Goal: Task Accomplishment & Management: Manage account settings

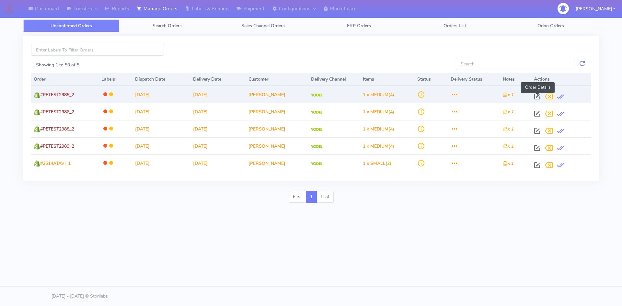
click at [537, 97] on span at bounding box center [537, 98] width 12 height 6
select select "5"
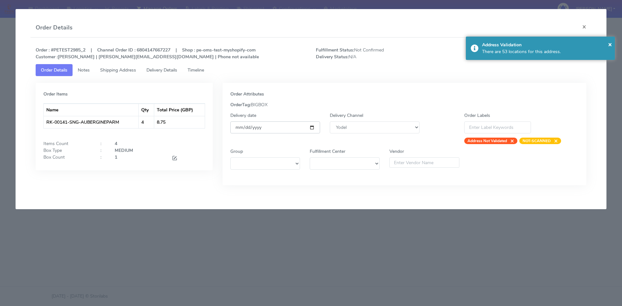
click at [312, 129] on input "[DATE]" at bounding box center [275, 127] width 90 height 12
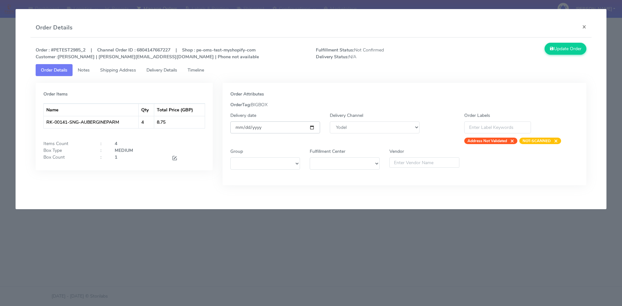
type input "[DATE]"
click at [557, 51] on button "Update Order" at bounding box center [565, 49] width 42 height 12
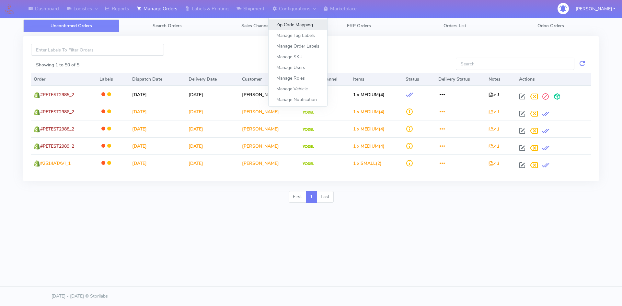
click at [295, 24] on link "Zip Code Mapping" at bounding box center [297, 24] width 59 height 11
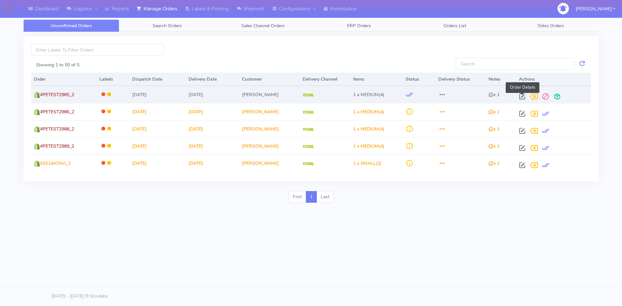
click at [520, 95] on span at bounding box center [522, 98] width 12 height 6
select select "5"
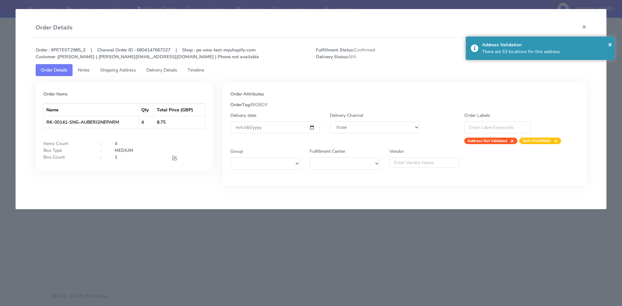
click at [113, 72] on span "Shipping Address" at bounding box center [118, 70] width 36 height 6
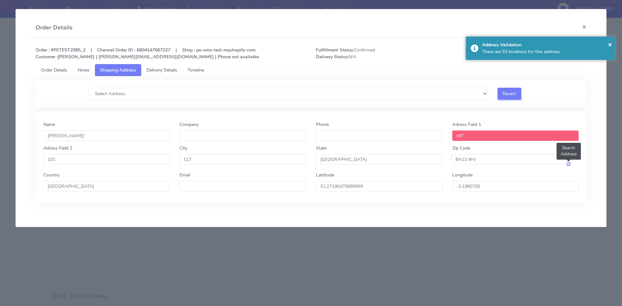
click at [568, 165] on span at bounding box center [568, 164] width 5 height 6
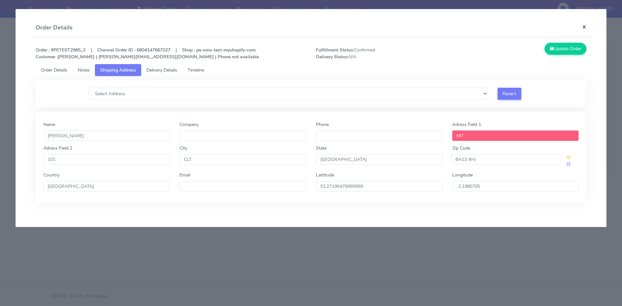
click at [582, 24] on button "×" at bounding box center [584, 26] width 15 height 17
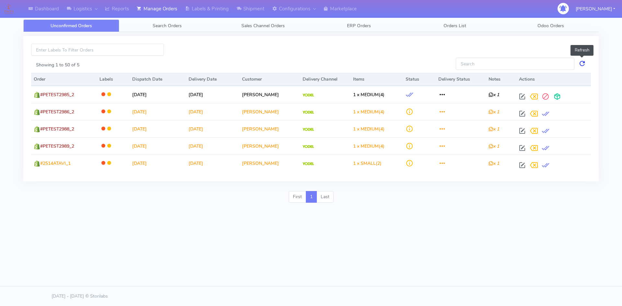
click at [583, 65] on link at bounding box center [582, 64] width 8 height 12
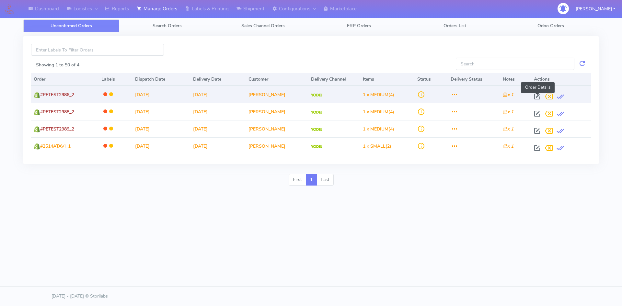
click at [538, 98] on span at bounding box center [537, 98] width 12 height 6
select select "5"
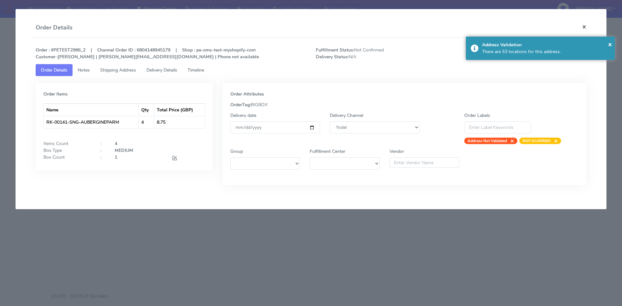
click at [584, 27] on button "×" at bounding box center [584, 26] width 15 height 17
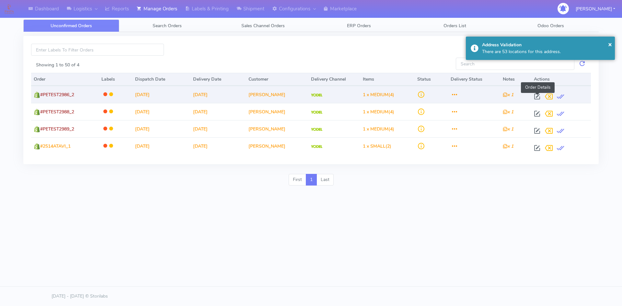
click at [537, 95] on span at bounding box center [537, 98] width 12 height 6
select select "5"
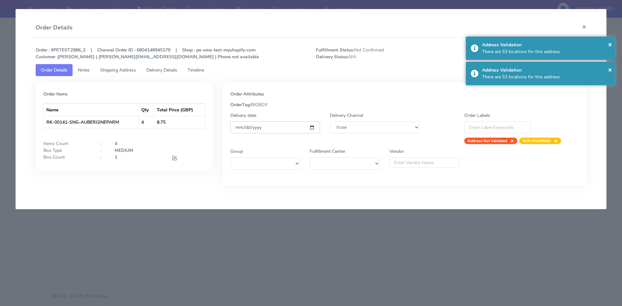
click at [311, 128] on input "2025-10-15" at bounding box center [275, 127] width 90 height 12
type input "2025-10-16"
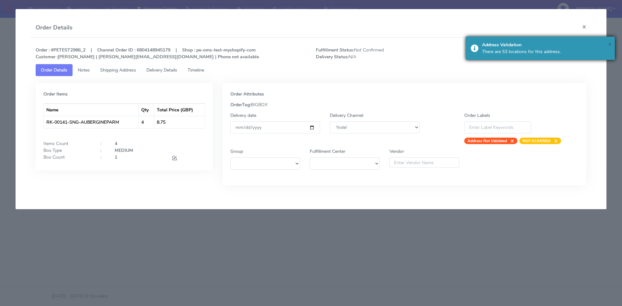
click at [611, 45] on span "×" at bounding box center [610, 44] width 4 height 9
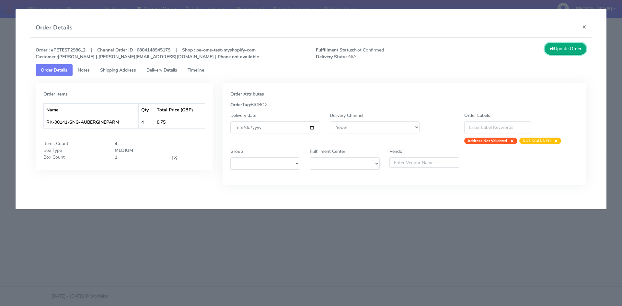
click at [566, 46] on button "Update Order" at bounding box center [565, 49] width 42 height 12
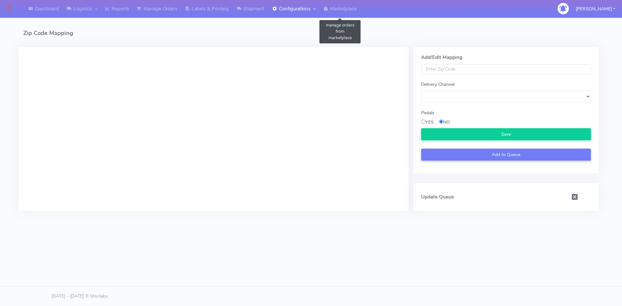
select select
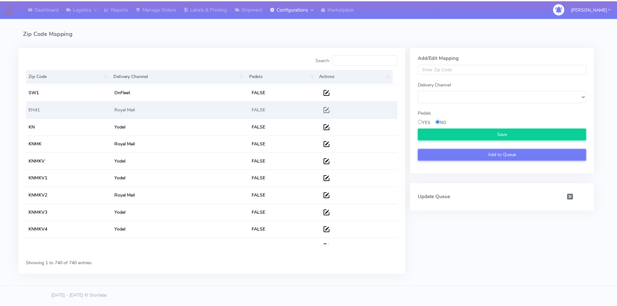
scroll to position [11854, 0]
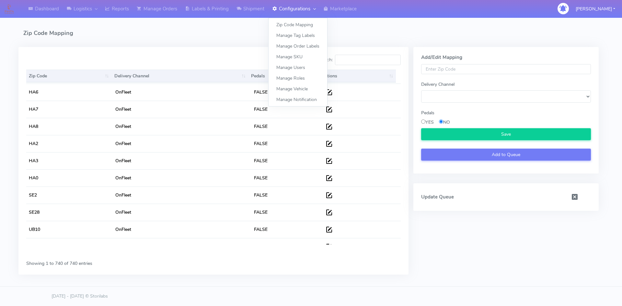
click at [299, 17] on link "Configurations" at bounding box center [293, 9] width 51 height 18
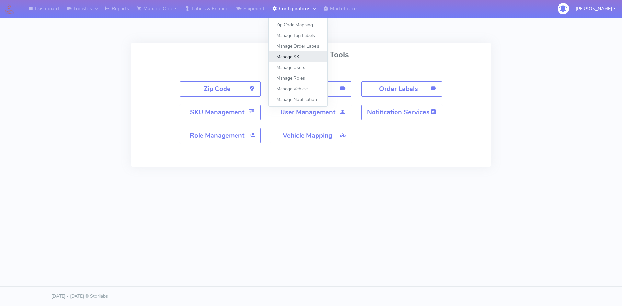
click at [295, 56] on link "Manage SKU" at bounding box center [297, 56] width 59 height 11
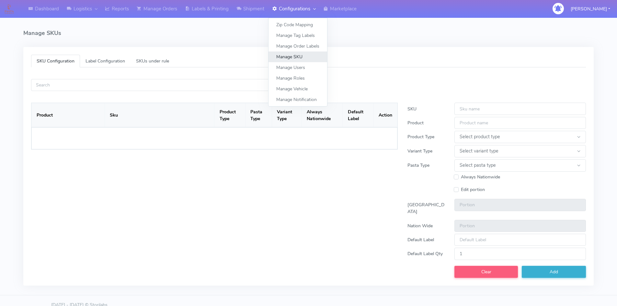
select select
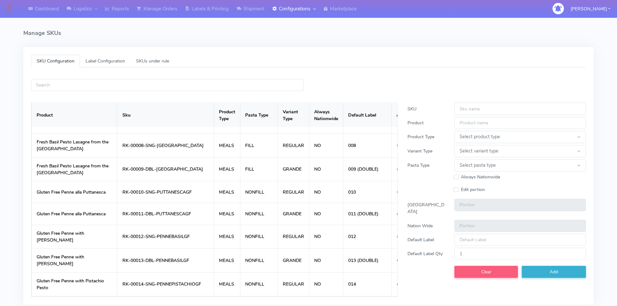
scroll to position [6, 0]
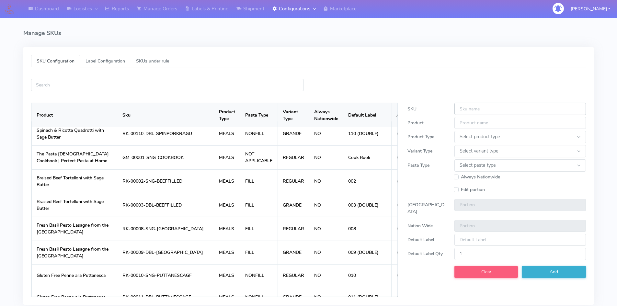
drag, startPoint x: 496, startPoint y: 104, endPoint x: 499, endPoint y: 104, distance: 3.3
click at [496, 104] on input "SKU" at bounding box center [519, 109] width 131 height 12
click at [463, 124] on input "Product" at bounding box center [519, 123] width 131 height 12
click at [463, 136] on select "Select product type MEALS KIT" at bounding box center [519, 137] width 131 height 12
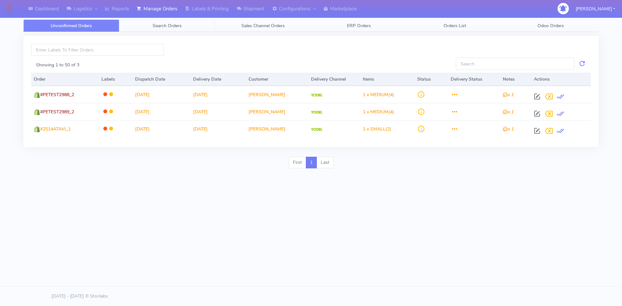
click at [176, 29] on link "Search Orders" at bounding box center [167, 25] width 96 height 13
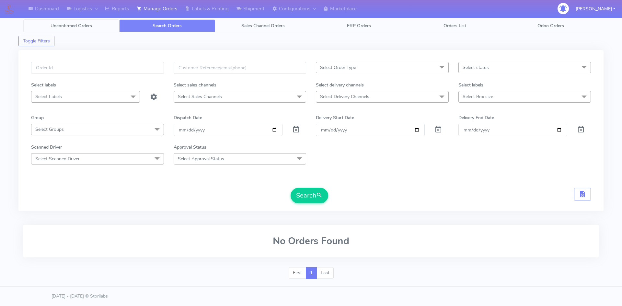
click at [101, 26] on link "Unconfirmed Orders" at bounding box center [71, 25] width 96 height 13
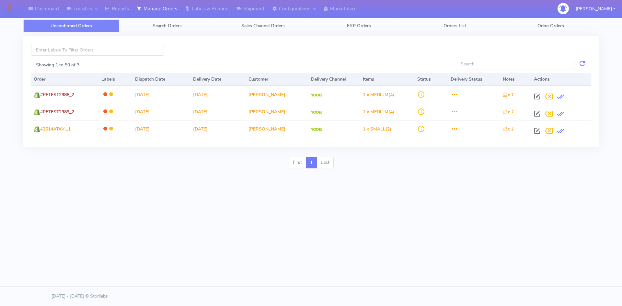
click at [234, 183] on div "Dashboard Logistics London Logistics Reports Manage Orders Labels & Printing Sh…" at bounding box center [311, 122] width 622 height 245
click at [183, 25] on link "Search Orders" at bounding box center [167, 25] width 96 height 13
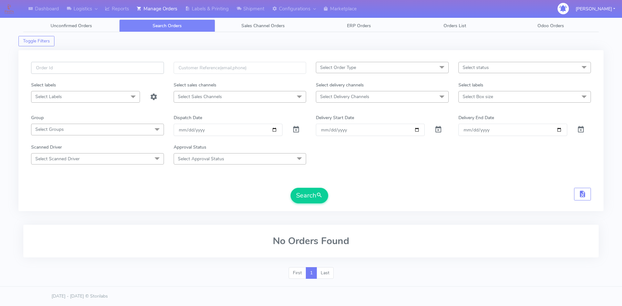
click at [89, 67] on input "text" at bounding box center [97, 68] width 133 height 12
type input "#PETEST2879"
click at [237, 62] on input "text" at bounding box center [240, 68] width 133 height 12
click at [248, 70] on input "text" at bounding box center [240, 68] width 133 height 12
drag, startPoint x: 409, startPoint y: 184, endPoint x: 395, endPoint y: 182, distance: 14.4
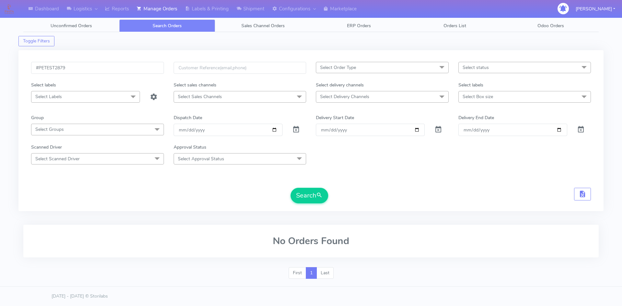
click at [407, 186] on form "#PETEST2879 Select Order Type Select All MEALS ATAVI One Off Pasta Club Gift Ki…" at bounding box center [310, 132] width 559 height 141
click at [384, 63] on span "Select Order Type" at bounding box center [382, 67] width 133 height 11
click at [190, 187] on form "#PETEST2879 Select Order Type Select All MEALS ATAVI One Off Pasta Club Gift Ki…" at bounding box center [310, 132] width 559 height 141
click at [478, 65] on span "Select status" at bounding box center [475, 67] width 26 height 6
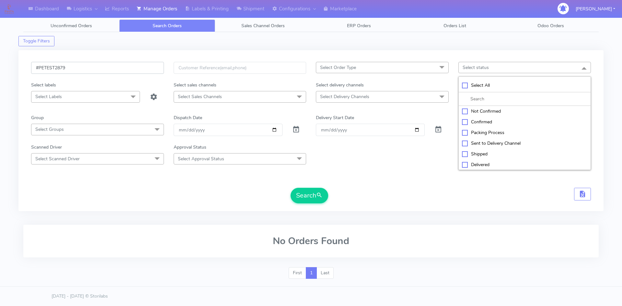
click at [72, 65] on input "#PETEST2879" at bounding box center [97, 68] width 133 height 12
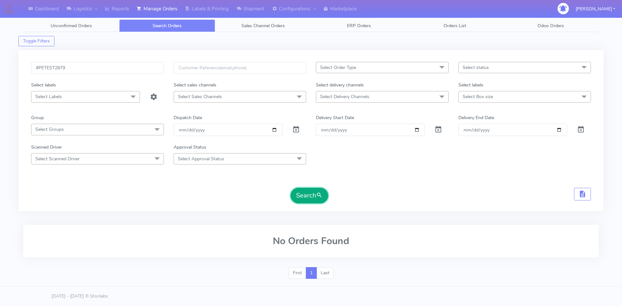
click at [304, 199] on button "Search" at bounding box center [309, 196] width 38 height 16
click at [296, 128] on span at bounding box center [296, 131] width 8 height 6
click at [315, 195] on button "Search" at bounding box center [309, 196] width 38 height 16
drag, startPoint x: 87, startPoint y: 66, endPoint x: 0, endPoint y: 70, distance: 87.2
click at [0, 70] on div "Dashboard Logistics London Logistics Reports Manage Orders Labels & Printing Sh…" at bounding box center [311, 148] width 622 height 272
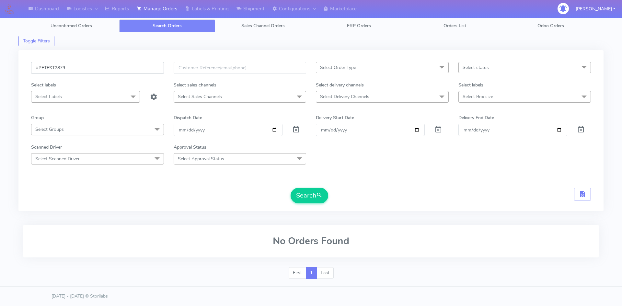
paste input "PETEST298"
type input "PETEST2989"
click at [313, 196] on button "Search" at bounding box center [309, 196] width 38 height 16
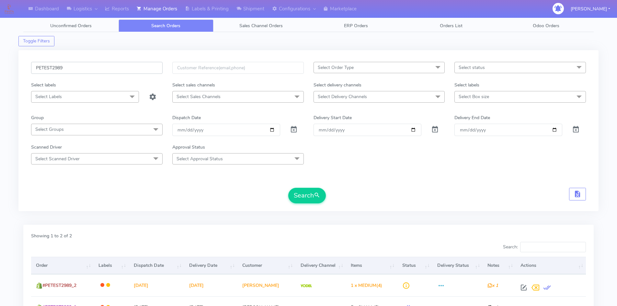
click at [36, 68] on input "PETEST2989" at bounding box center [96, 68] width 131 height 12
click at [101, 64] on input "PETEST2989" at bounding box center [96, 68] width 131 height 12
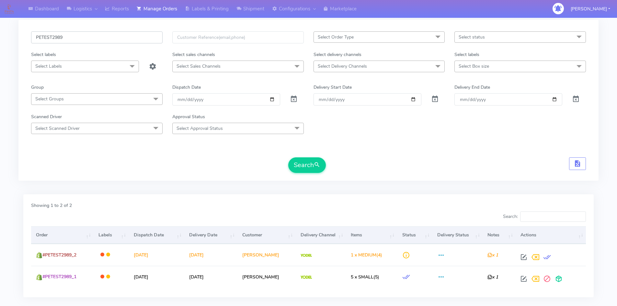
scroll to position [68, 0]
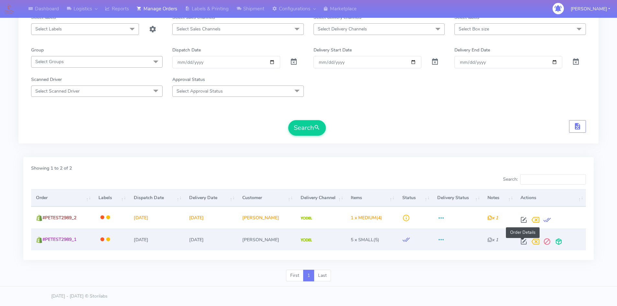
click at [520, 241] on span at bounding box center [524, 243] width 12 height 6
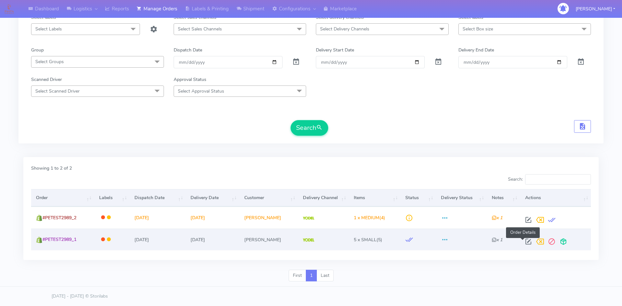
select select "5"
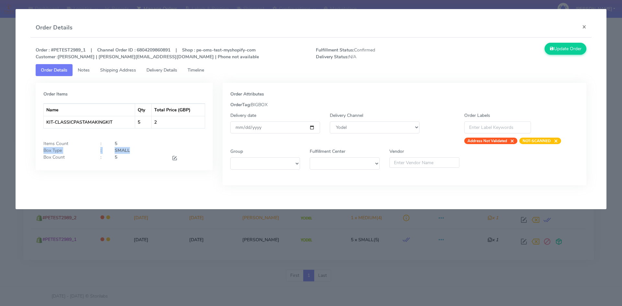
drag, startPoint x: 63, startPoint y: 151, endPoint x: 144, endPoint y: 152, distance: 80.9
click at [144, 152] on div "Box Type : SMALL" at bounding box center [124, 150] width 171 height 7
click at [175, 149] on div "SMALL" at bounding box center [160, 150] width 100 height 7
click at [119, 151] on strong "SMALL" at bounding box center [122, 150] width 15 height 6
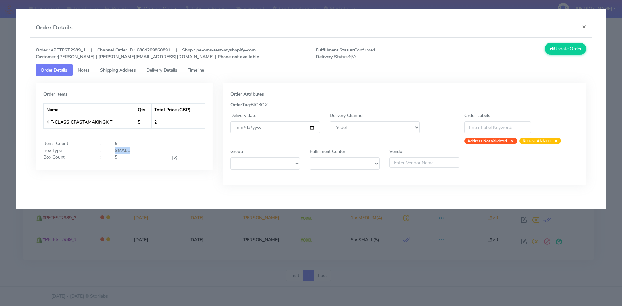
click at [169, 150] on div "SMALL" at bounding box center [160, 150] width 100 height 7
click at [380, 125] on select "DHL OnFleet Royal Mail DPD Yodel MaxOptra Amazon Collection" at bounding box center [375, 127] width 90 height 12
click at [412, 114] on div "Delivery Channel DHL OnFleet Royal Mail DPD Yodel MaxOptra Amazon Collection" at bounding box center [374, 128] width 99 height 32
click at [280, 160] on select at bounding box center [265, 163] width 70 height 12
click at [345, 160] on select at bounding box center [344, 163] width 70 height 12
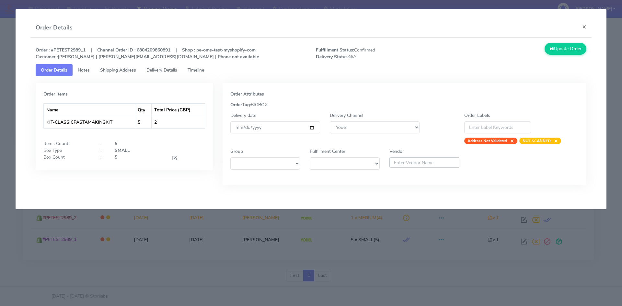
click at [416, 165] on input "text" at bounding box center [424, 162] width 70 height 10
click at [85, 68] on span "Notes" at bounding box center [84, 70] width 12 height 6
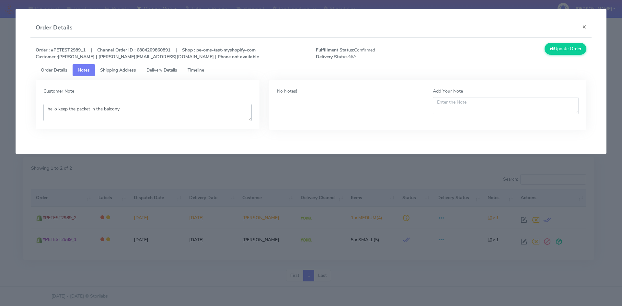
click at [139, 111] on textarea "hello keep the packet in the balcony" at bounding box center [147, 112] width 208 height 17
drag, startPoint x: 88, startPoint y: 112, endPoint x: 17, endPoint y: 109, distance: 71.3
click at [17, 110] on app-order-update "Order Details × Order : #PETEST2989_1 | Channel Order ID : 6804209860891 | Shop…" at bounding box center [311, 81] width 590 height 145
click at [114, 65] on link "Shipping Address" at bounding box center [118, 70] width 46 height 12
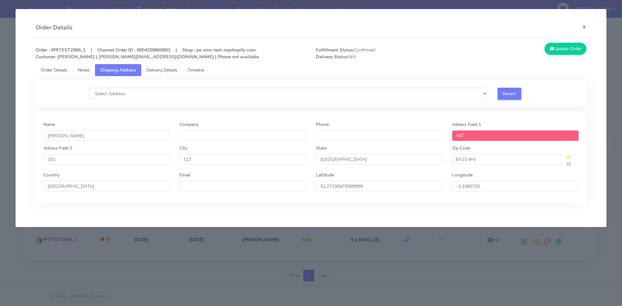
click at [78, 69] on link "Notes" at bounding box center [84, 70] width 22 height 12
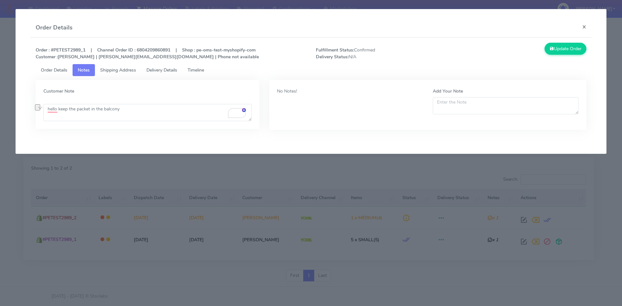
click at [129, 71] on span "Shipping Address" at bounding box center [118, 70] width 36 height 6
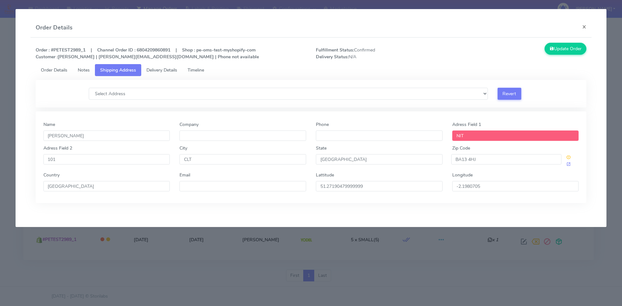
click at [470, 136] on input "NIT" at bounding box center [515, 135] width 127 height 10
click at [425, 136] on div "Name Gokul Raj Company Phone Adress Field 1 NIT" at bounding box center [311, 133] width 545 height 24
click at [470, 139] on input "NIT" at bounding box center [515, 135] width 127 height 10
click at [567, 166] on span at bounding box center [568, 164] width 5 height 6
drag, startPoint x: 474, startPoint y: 135, endPoint x: 431, endPoint y: 136, distance: 43.1
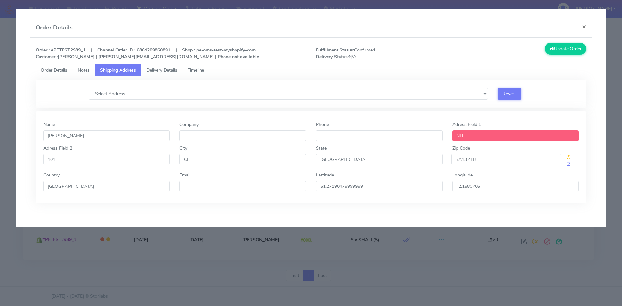
click at [447, 134] on div "Adress Field 1 NIT" at bounding box center [515, 133] width 136 height 24
click at [159, 70] on span "Delivery Details" at bounding box center [161, 70] width 31 height 6
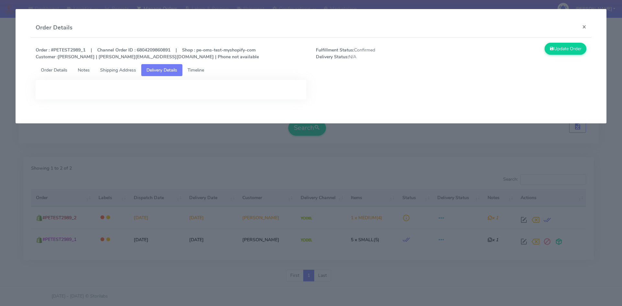
click at [201, 66] on link "Timeline" at bounding box center [195, 70] width 27 height 12
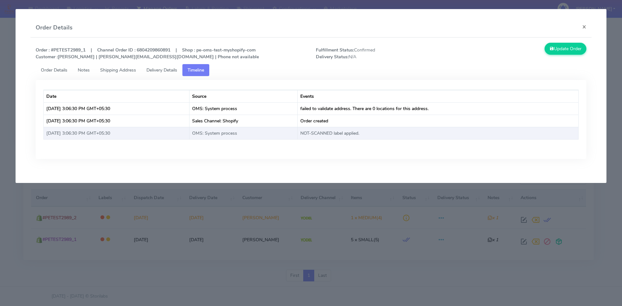
click at [218, 131] on td "OMS: System process" at bounding box center [243, 133] width 108 height 12
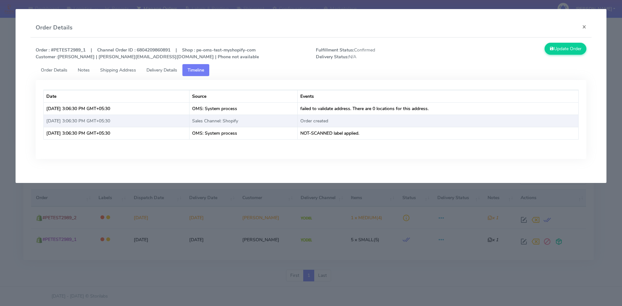
click at [222, 121] on td "Sales Channel: Shopify" at bounding box center [243, 121] width 108 height 12
click at [223, 121] on td "Sales Channel: Shopify" at bounding box center [243, 121] width 108 height 12
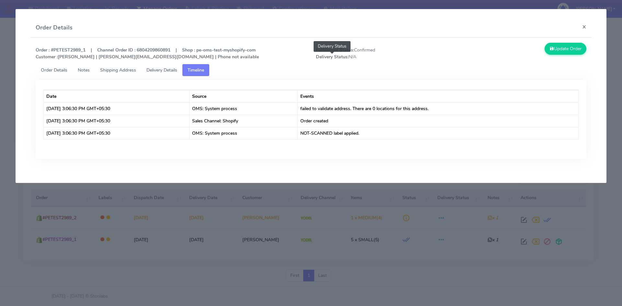
drag, startPoint x: 317, startPoint y: 58, endPoint x: 412, endPoint y: 58, distance: 95.5
click at [385, 58] on span "Fulfillment Status: Confirmed Delivery Status: N/A Delivery Status" at bounding box center [381, 54] width 140 height 14
drag, startPoint x: 35, startPoint y: 50, endPoint x: 410, endPoint y: 57, distance: 375.3
click at [410, 58] on div "Order : #PETEST2989_1 | Channel Order ID : 6804209860891 | Shop : pe-oms-test-m…" at bounding box center [311, 53] width 560 height 21
click at [587, 25] on button "×" at bounding box center [584, 26] width 15 height 17
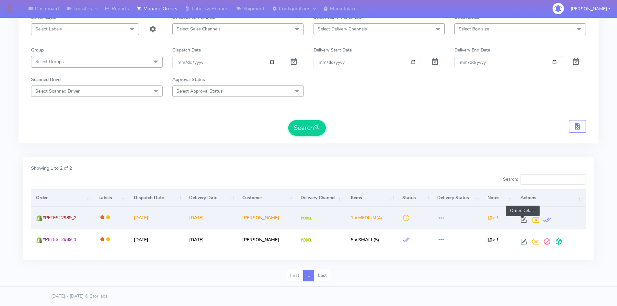
click at [520, 224] on span at bounding box center [524, 221] width 12 height 6
select select "5"
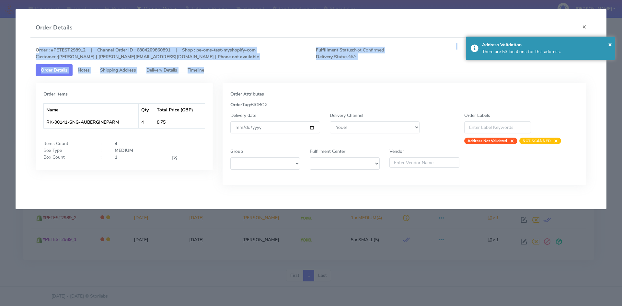
drag, startPoint x: 35, startPoint y: 52, endPoint x: 362, endPoint y: 66, distance: 327.6
click at [359, 69] on div "Order : #PETEST2989_2 | Channel Order ID : 6804209860891 | Shop : pe-oms-test-m…" at bounding box center [310, 119] width 561 height 163
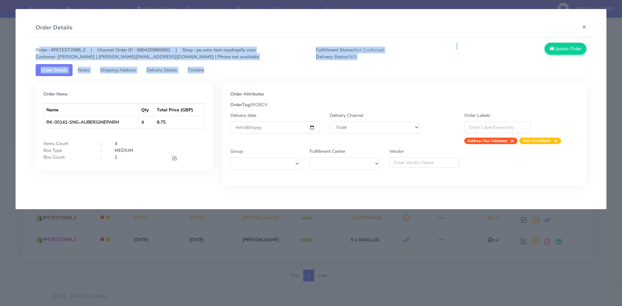
click at [106, 50] on strong "Order : #PETEST2989_2 | Channel Order ID : 6804209860891 | Shop : pe-oms-test-m…" at bounding box center [147, 53] width 223 height 13
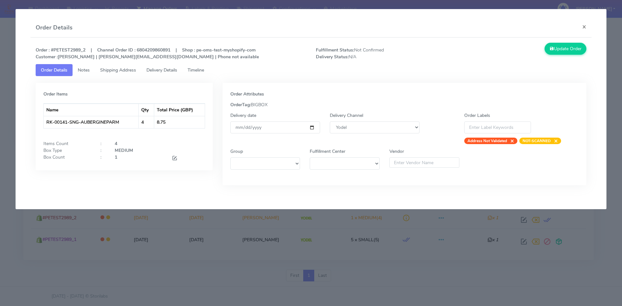
click at [68, 49] on strong "Order : #PETEST2989_2 | Channel Order ID : 6804209860891 | Shop : pe-oms-test-m…" at bounding box center [147, 53] width 223 height 13
click at [68, 50] on strong "Order : #PETEST2989_2 | Channel Order ID : 6804209860891 | Shop : pe-oms-test-m…" at bounding box center [147, 53] width 223 height 13
click at [162, 71] on span "Delivery Details" at bounding box center [161, 70] width 31 height 6
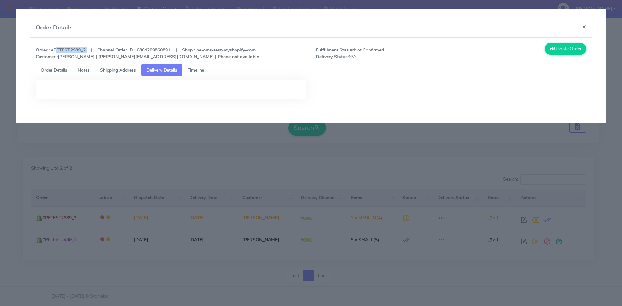
click at [204, 71] on span "Timeline" at bounding box center [195, 70] width 17 height 6
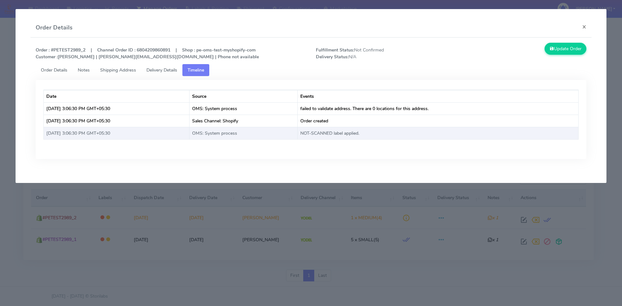
click at [223, 134] on td "OMS: System process" at bounding box center [243, 133] width 108 height 12
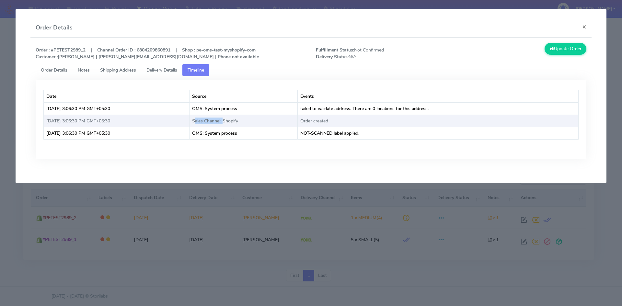
drag, startPoint x: 221, startPoint y: 119, endPoint x: 248, endPoint y: 123, distance: 27.6
click at [248, 123] on td "Sales Channel: Shopify" at bounding box center [243, 121] width 108 height 12
drag, startPoint x: 320, startPoint y: 122, endPoint x: 360, endPoint y: 123, distance: 39.5
click at [360, 123] on td "Order created" at bounding box center [437, 121] width 280 height 12
click at [249, 120] on td "Sales Channel: Shopify" at bounding box center [243, 121] width 108 height 12
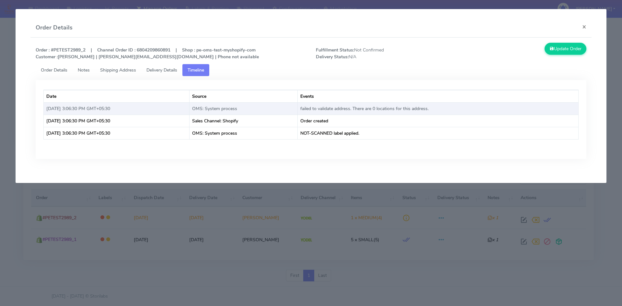
click at [222, 108] on td "OMS: System process" at bounding box center [243, 108] width 108 height 12
click at [222, 110] on td "OMS: System process" at bounding box center [243, 108] width 108 height 12
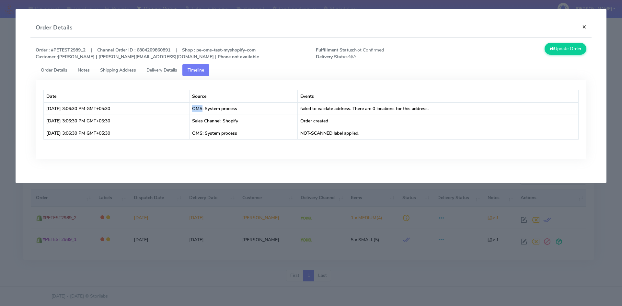
click at [584, 27] on button "×" at bounding box center [584, 26] width 15 height 17
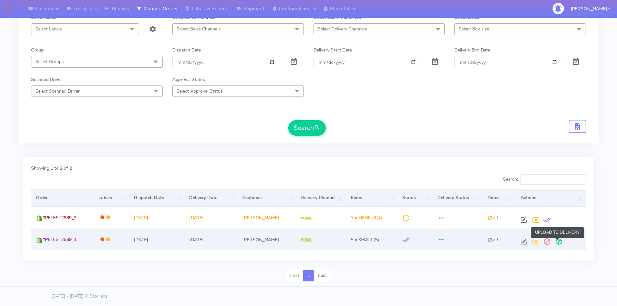
click at [562, 241] on span at bounding box center [559, 243] width 12 height 6
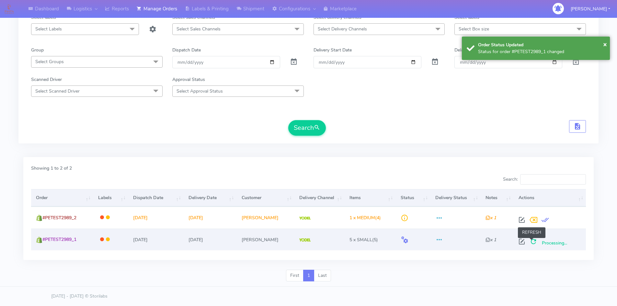
click at [531, 242] on span at bounding box center [533, 243] width 12 height 6
click at [526, 242] on span at bounding box center [528, 243] width 12 height 6
select select "5"
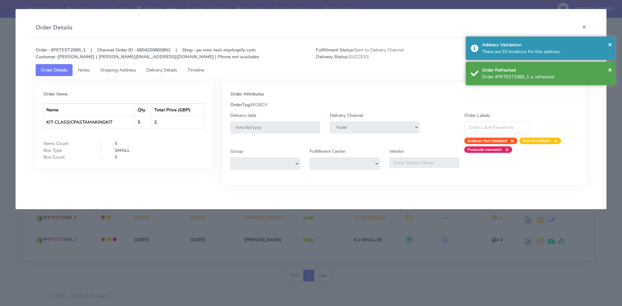
click at [208, 70] on link "Timeline" at bounding box center [195, 70] width 27 height 12
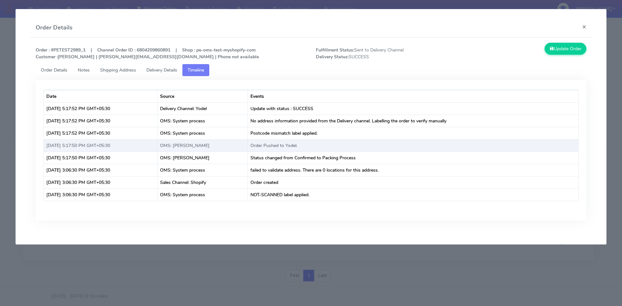
drag, startPoint x: 194, startPoint y: 145, endPoint x: 242, endPoint y: 141, distance: 48.4
click at [242, 141] on td "OMS: Nikhilesh Babu" at bounding box center [202, 145] width 90 height 12
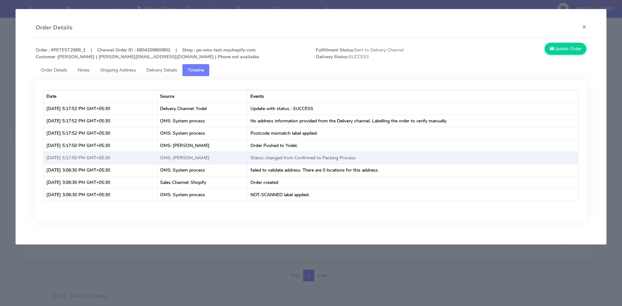
drag, startPoint x: 196, startPoint y: 158, endPoint x: 257, endPoint y: 152, distance: 61.1
click at [248, 152] on td "OMS: Nikhilesh Babu" at bounding box center [202, 157] width 90 height 12
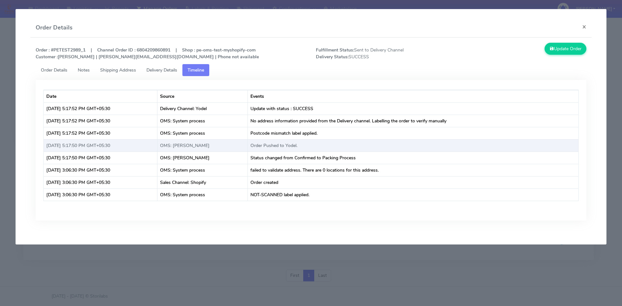
click at [207, 146] on td "OMS: Nikhilesh Babu" at bounding box center [202, 145] width 90 height 12
drag, startPoint x: 194, startPoint y: 145, endPoint x: 238, endPoint y: 148, distance: 43.8
click at [238, 148] on td "OMS: Nikhilesh Babu" at bounding box center [202, 145] width 90 height 12
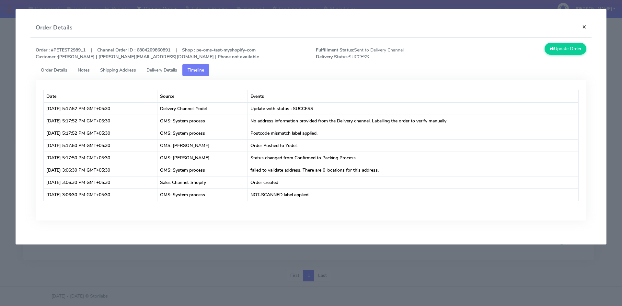
click at [584, 27] on button "×" at bounding box center [584, 26] width 15 height 17
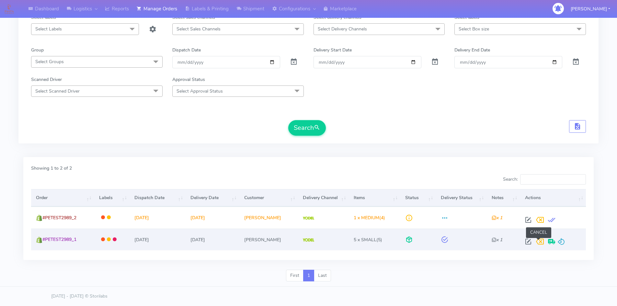
click at [539, 241] on span at bounding box center [540, 243] width 12 height 6
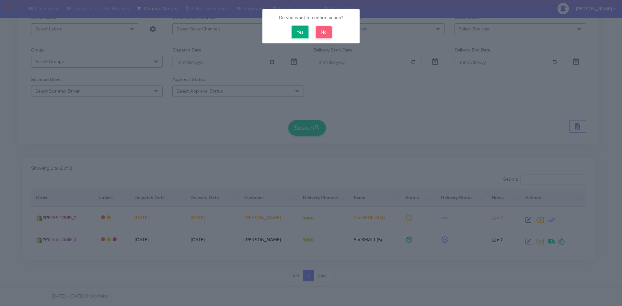
click at [301, 30] on button "Yes" at bounding box center [300, 32] width 17 height 12
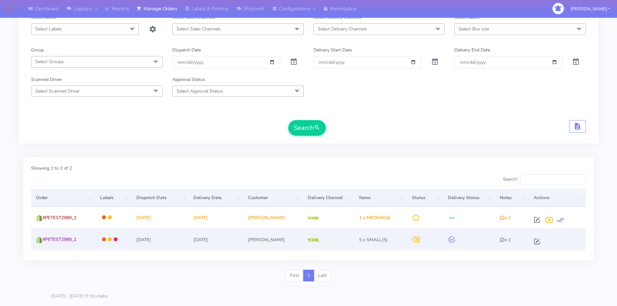
click at [531, 238] on div at bounding box center [556, 242] width 50 height 12
click at [534, 241] on span at bounding box center [537, 243] width 12 height 6
select select "5"
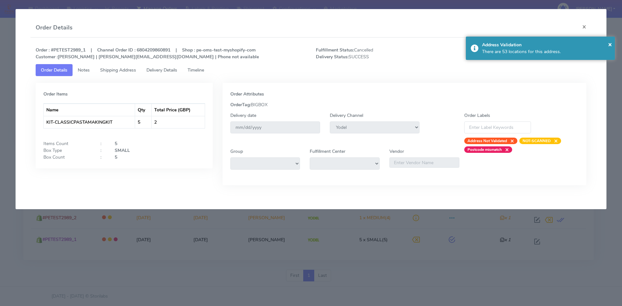
click at [198, 67] on link "Timeline" at bounding box center [195, 70] width 27 height 12
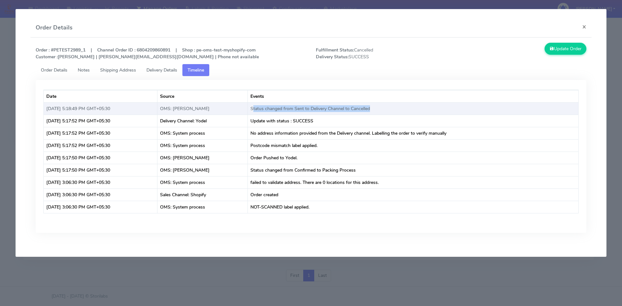
drag, startPoint x: 275, startPoint y: 111, endPoint x: 396, endPoint y: 110, distance: 121.1
click at [396, 110] on td "Status changed from Sent to Delivery Channel to Cancelled" at bounding box center [413, 108] width 330 height 12
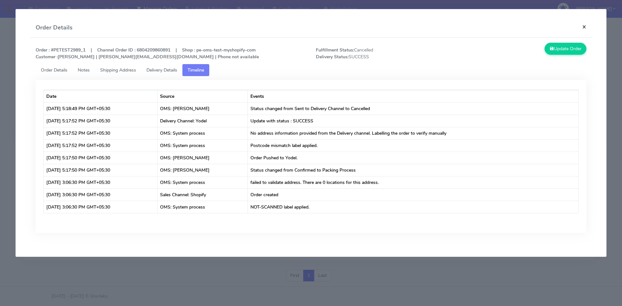
click at [583, 27] on button "×" at bounding box center [584, 26] width 15 height 17
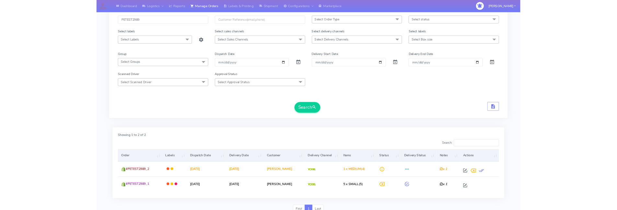
scroll to position [0, 0]
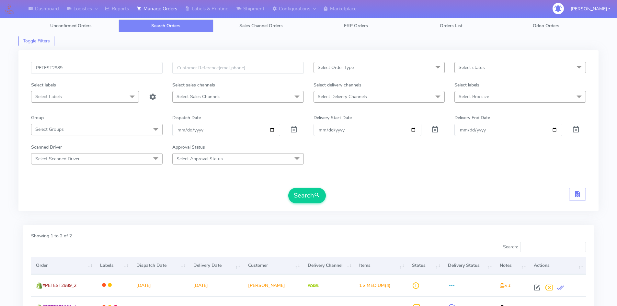
click at [242, 217] on div "PETEST2989 Select Order Type Select All MEALS ATAVI One Off Pasta Club Gift Kit…" at bounding box center [308, 133] width 580 height 174
